Goal: Register for event/course

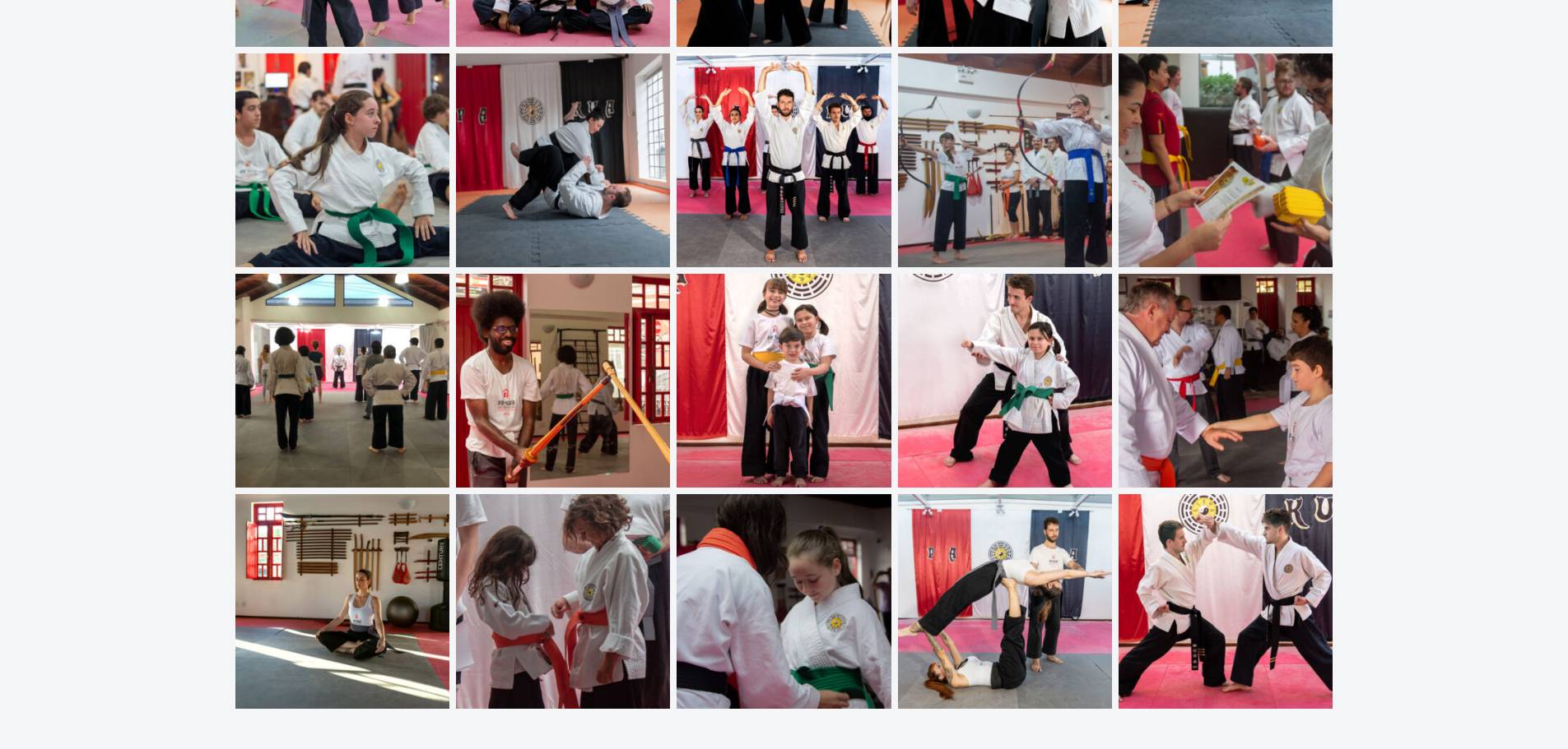
scroll to position [6251, 0]
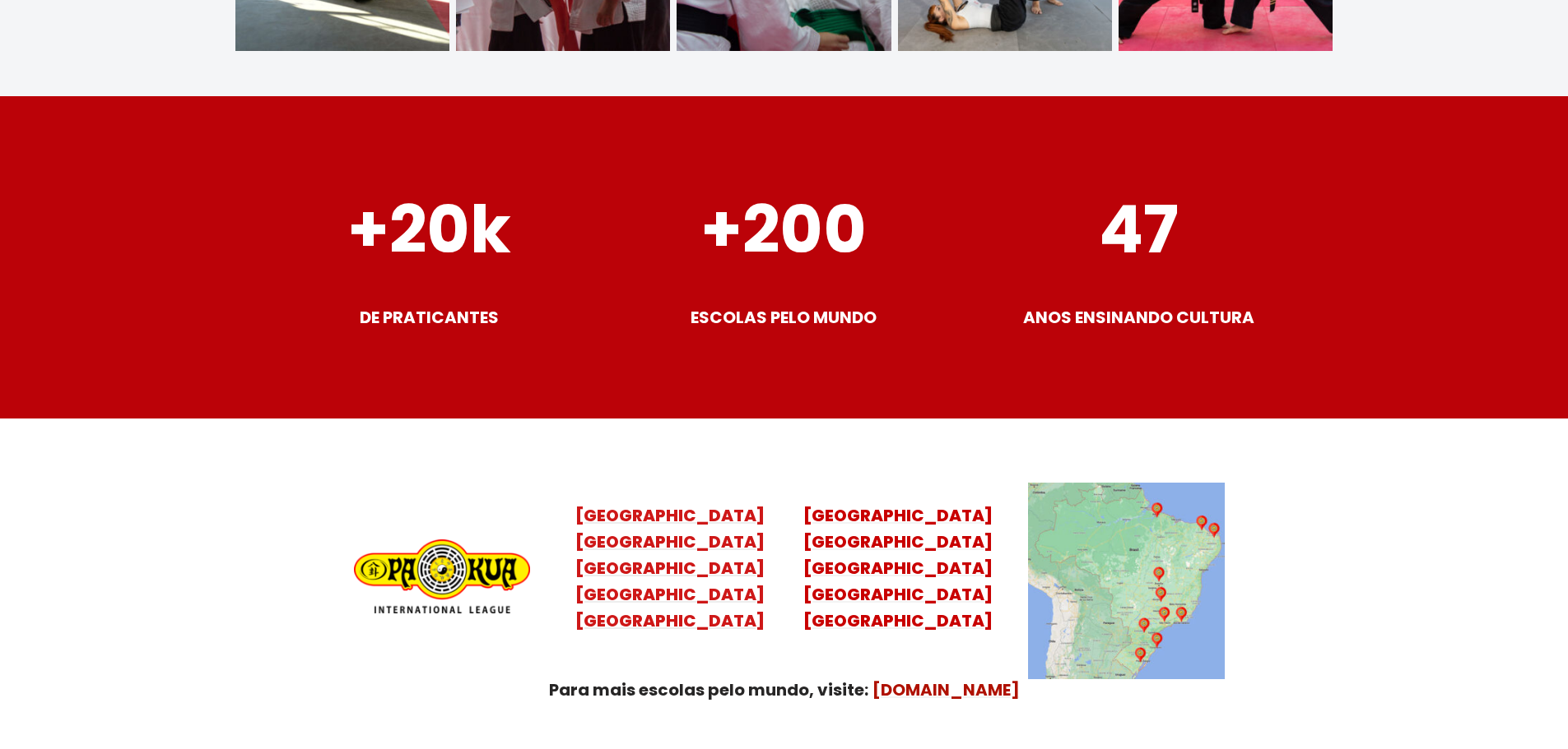
click at [719, 530] on mark "Santa Catarina Paraná São Paulo Rio de Janeiro" at bounding box center [670, 581] width 189 height 102
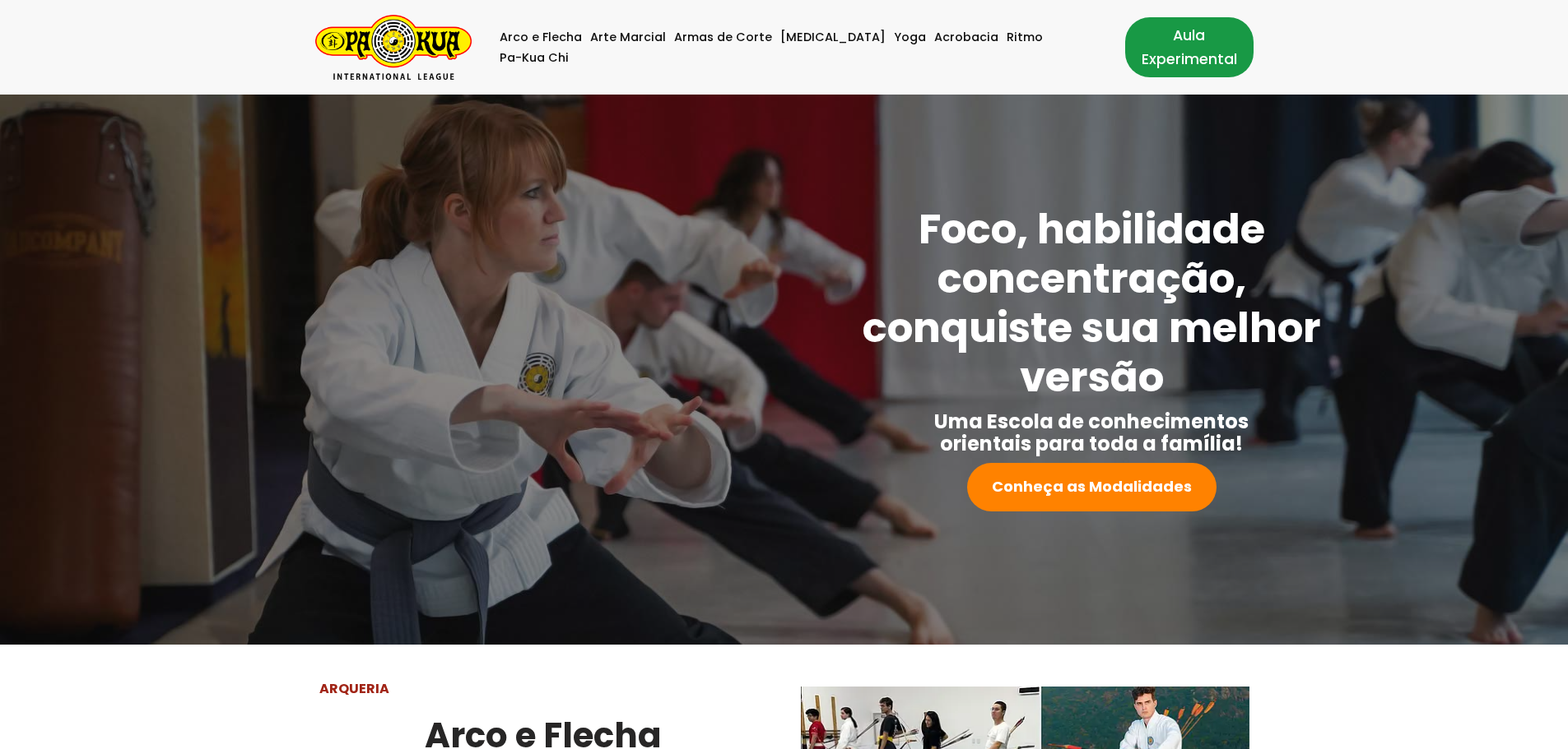
click at [1125, 58] on link "Aula Experimental" at bounding box center [1188, 46] width 128 height 59
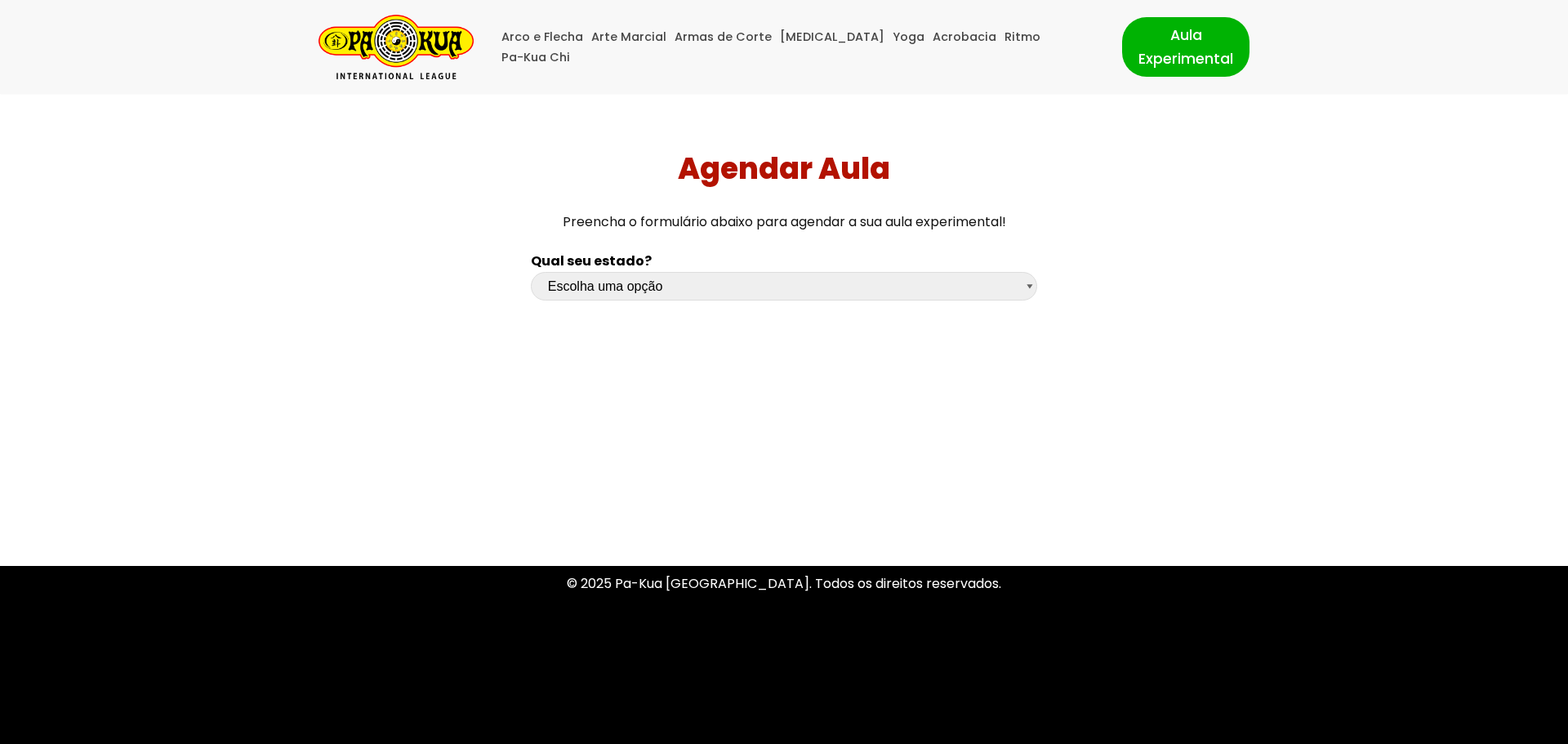
click at [677, 304] on div "Escolha uma opção [GEOGRAPHIC_DATA] [GEOGRAPHIC_DATA] [GEOGRAPHIC_DATA] [GEOGRA…" at bounding box center [784, 291] width 506 height 37
click at [682, 288] on select "Escolha uma opção [GEOGRAPHIC_DATA] [GEOGRAPHIC_DATA] [GEOGRAPHIC_DATA] [GEOGRA…" at bounding box center [784, 286] width 506 height 29
select select "sc"
click at [531, 272] on select "Escolha uma opção [GEOGRAPHIC_DATA] [GEOGRAPHIC_DATA] [GEOGRAPHIC_DATA] [GEOGRA…" at bounding box center [784, 286] width 506 height 29
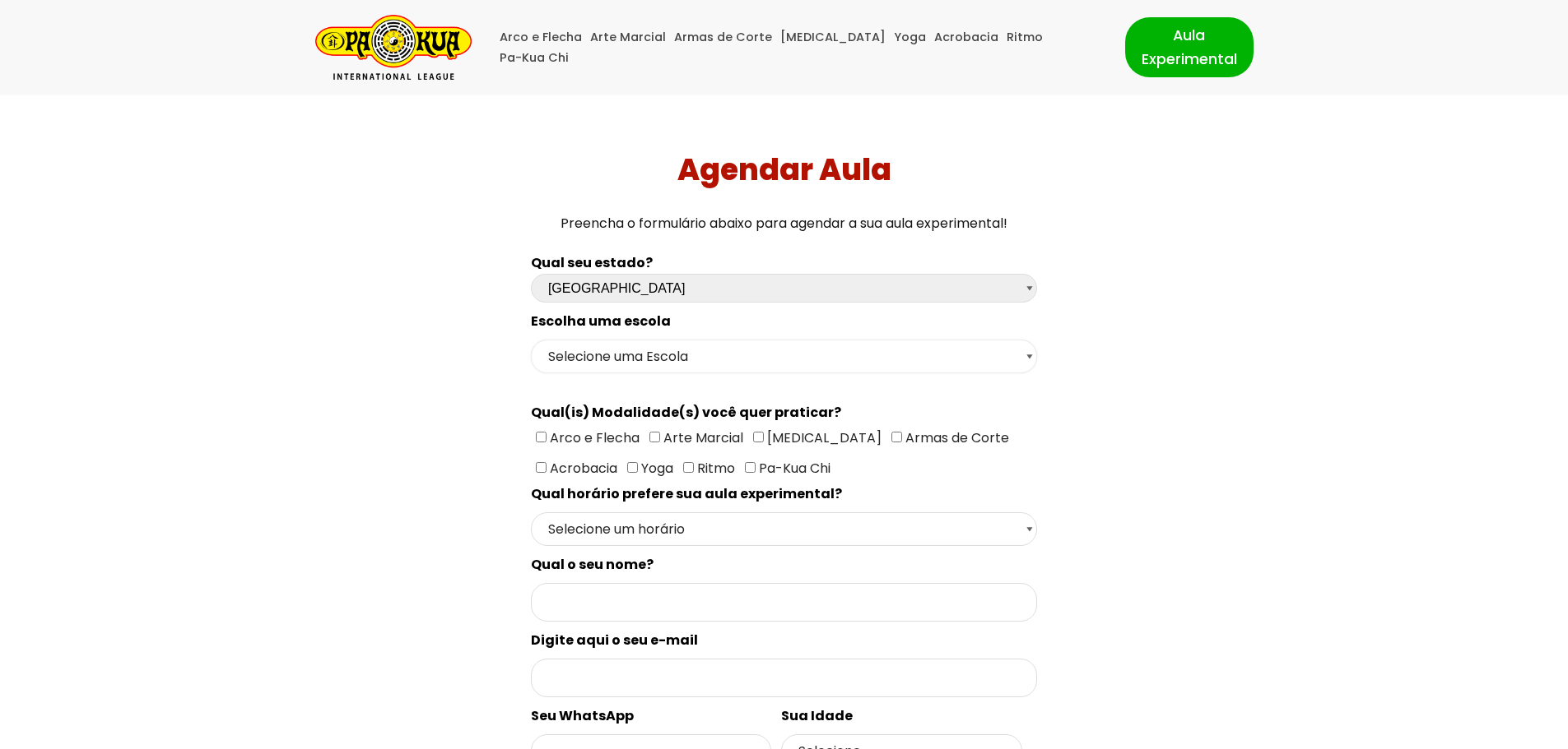
click at [675, 354] on select "Selecione uma Escola Florianópolis - Escola Pantanal [GEOGRAPHIC_DATA] - [GEOGR…" at bounding box center [783, 356] width 506 height 34
select select "[GEOGRAPHIC_DATA] - [GEOGRAPHIC_DATA]"
click at [530, 339] on select "Selecione uma Escola Florianópolis - Escola Pantanal [GEOGRAPHIC_DATA] - [GEOGR…" at bounding box center [783, 356] width 506 height 34
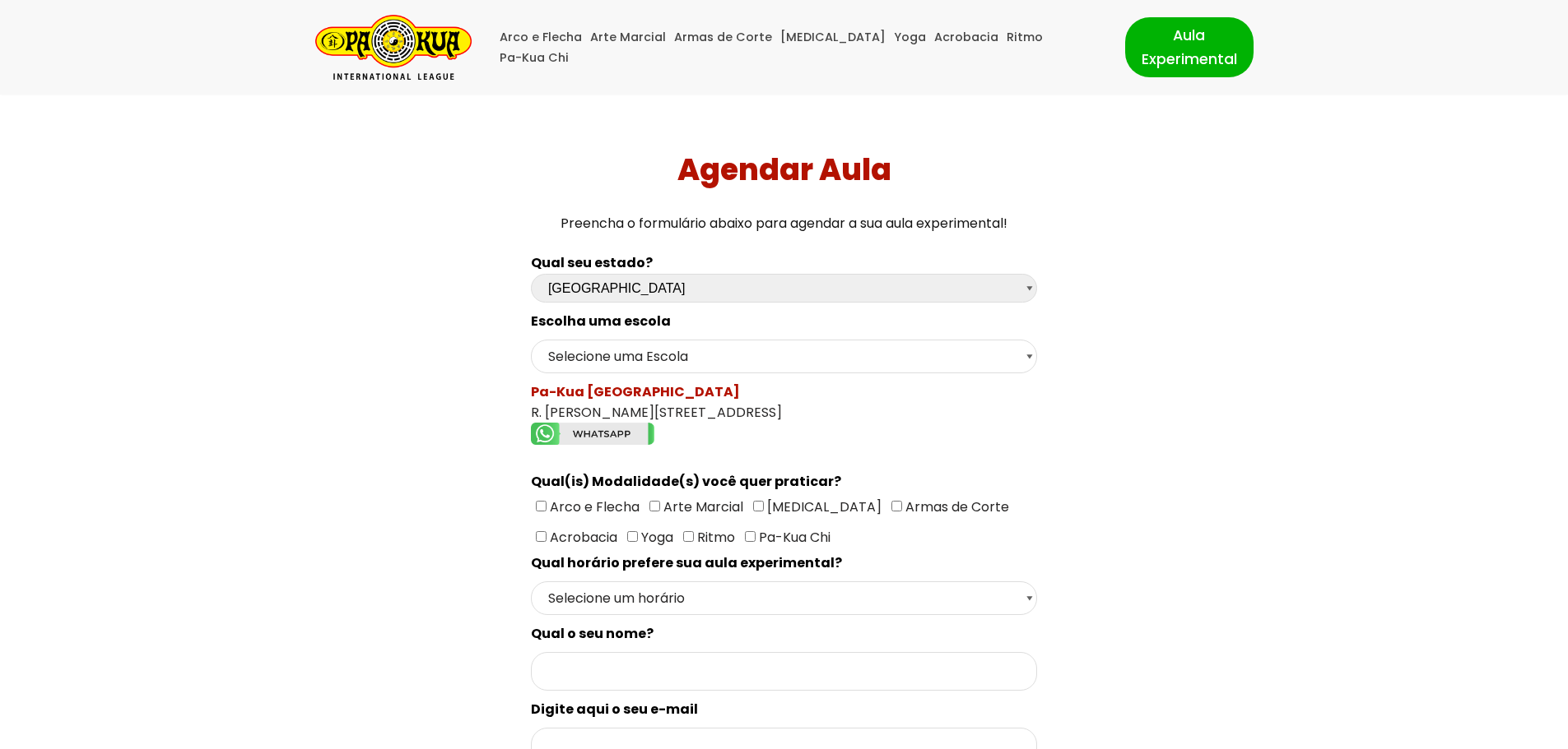
click at [604, 435] on img "Formulário de contacto" at bounding box center [592, 434] width 123 height 22
